Goal: Navigation & Orientation: Find specific page/section

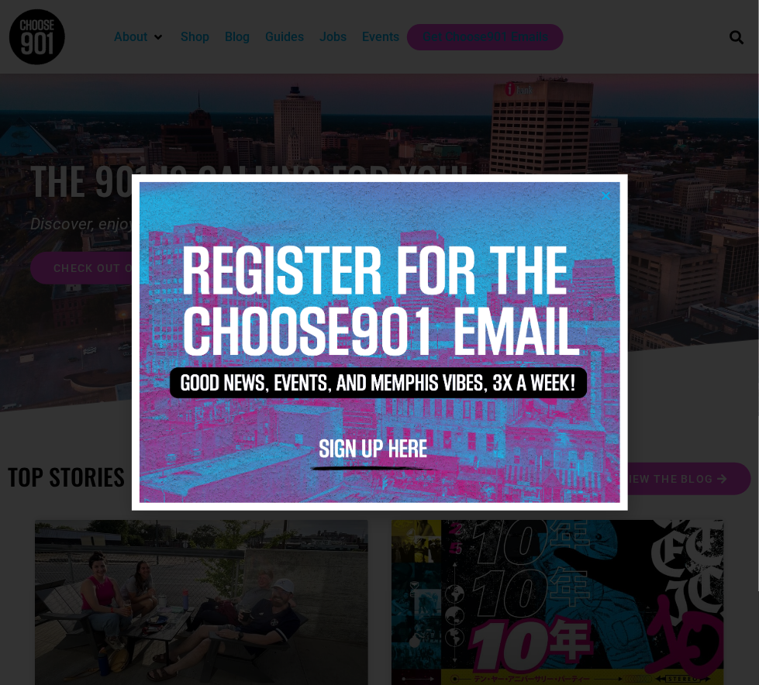
click at [604, 185] on img at bounding box center [379, 342] width 480 height 320
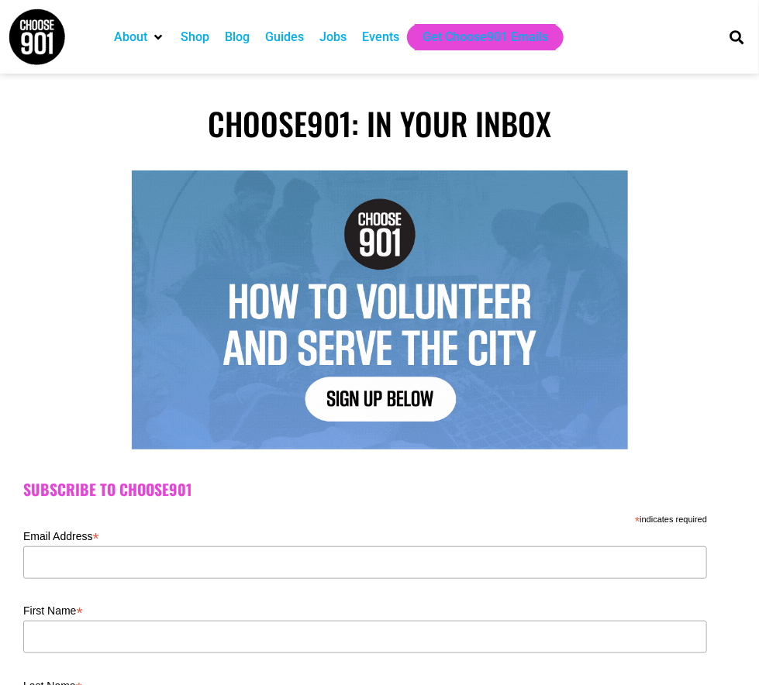
click at [373, 38] on div "Events" at bounding box center [380, 37] width 37 height 19
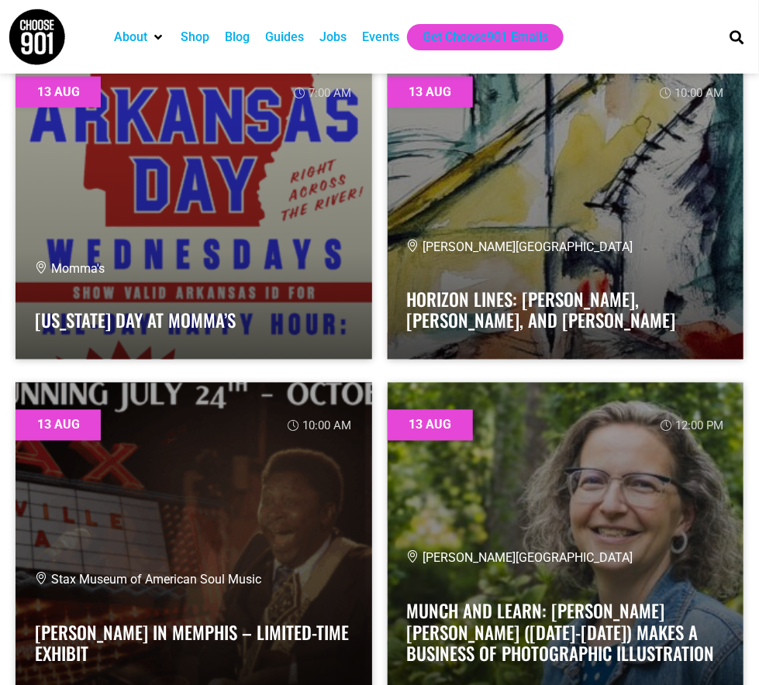
scroll to position [601, 0]
